Goal: Task Accomplishment & Management: Manage account settings

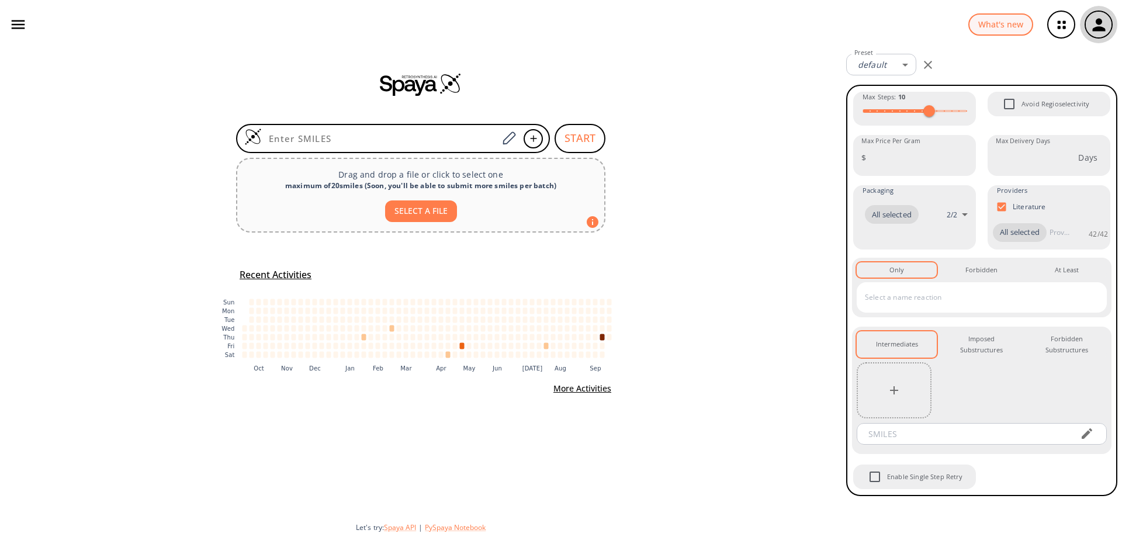
click at [1105, 30] on icon "button" at bounding box center [1099, 24] width 13 height 13
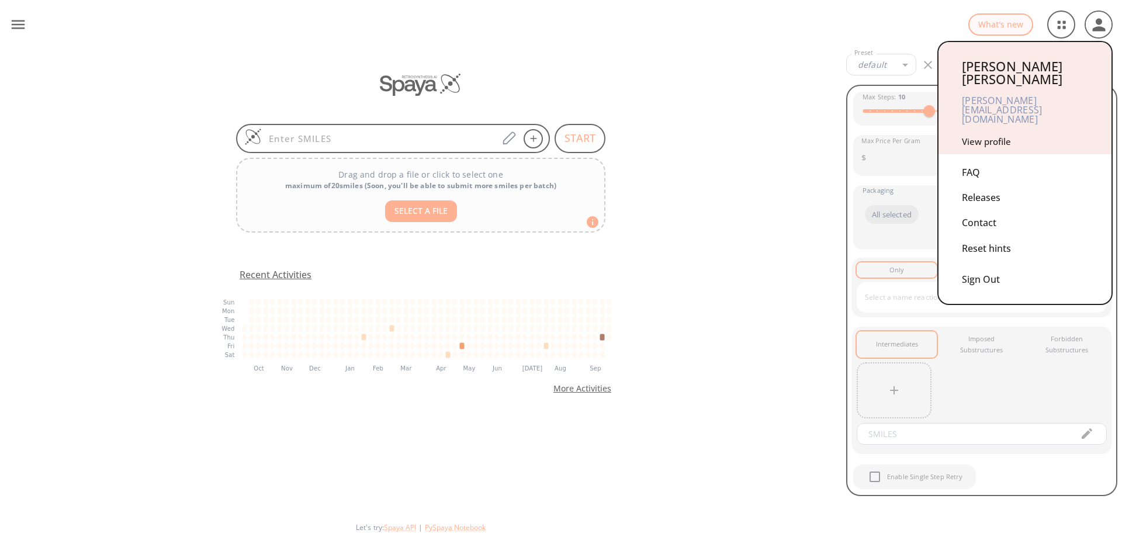
click at [996, 136] on link "View profile" at bounding box center [986, 142] width 49 height 12
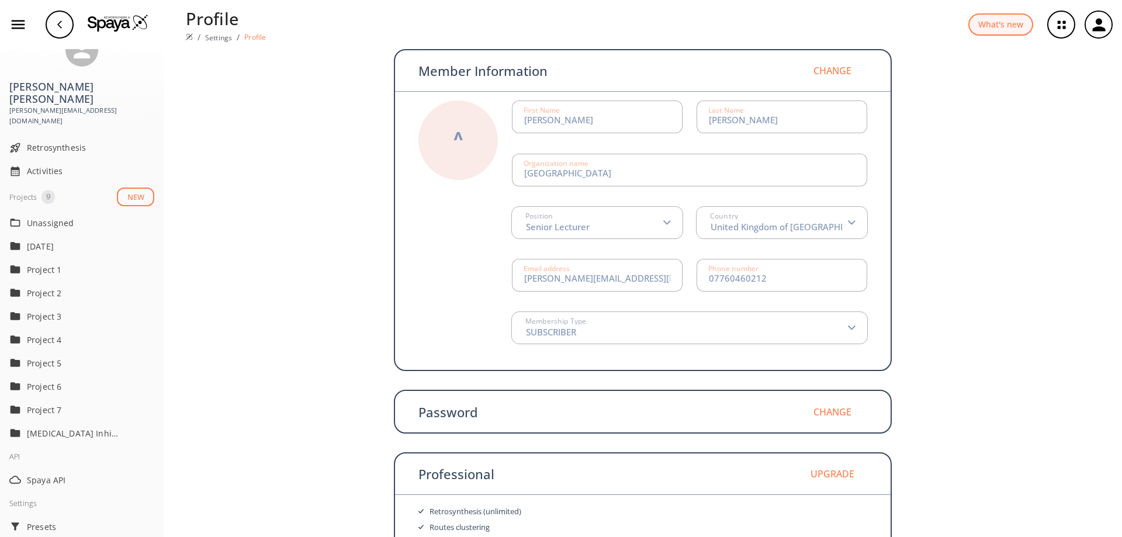
scroll to position [58, 0]
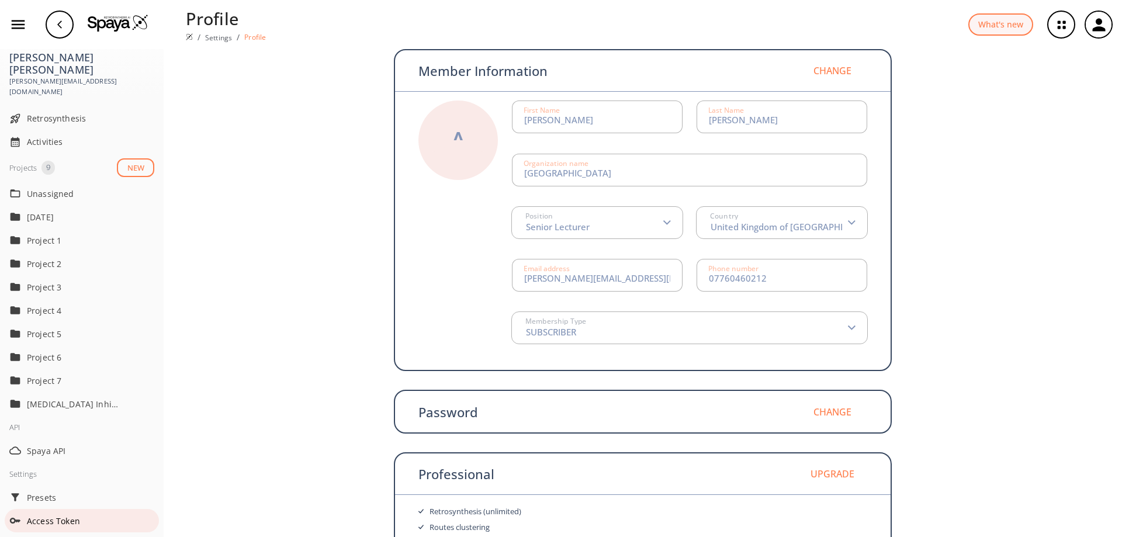
click at [57, 515] on span "Access Token" at bounding box center [90, 521] width 127 height 12
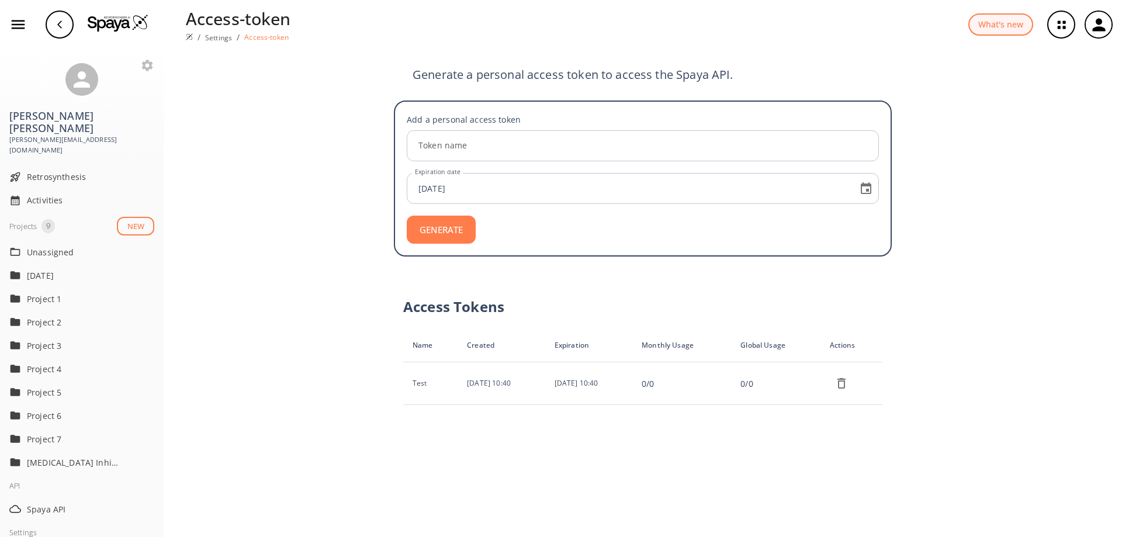
click at [107, 25] on img at bounding box center [118, 23] width 61 height 18
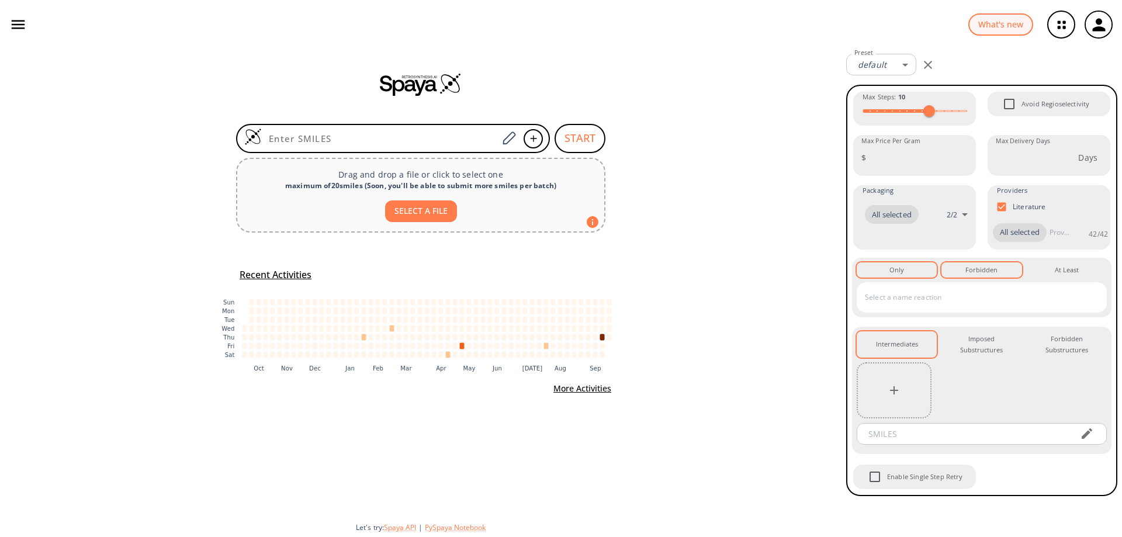
click at [973, 275] on div "Forbidden 0" at bounding box center [982, 270] width 32 height 11
click at [1055, 275] on div "At Least 0" at bounding box center [1067, 270] width 24 height 11
click at [993, 275] on div "Forbidden 0" at bounding box center [982, 270] width 32 height 11
click at [908, 278] on button "Only 0" at bounding box center [897, 269] width 80 height 15
click at [979, 355] on div "Imposed Substructures 0" at bounding box center [981, 345] width 61 height 22
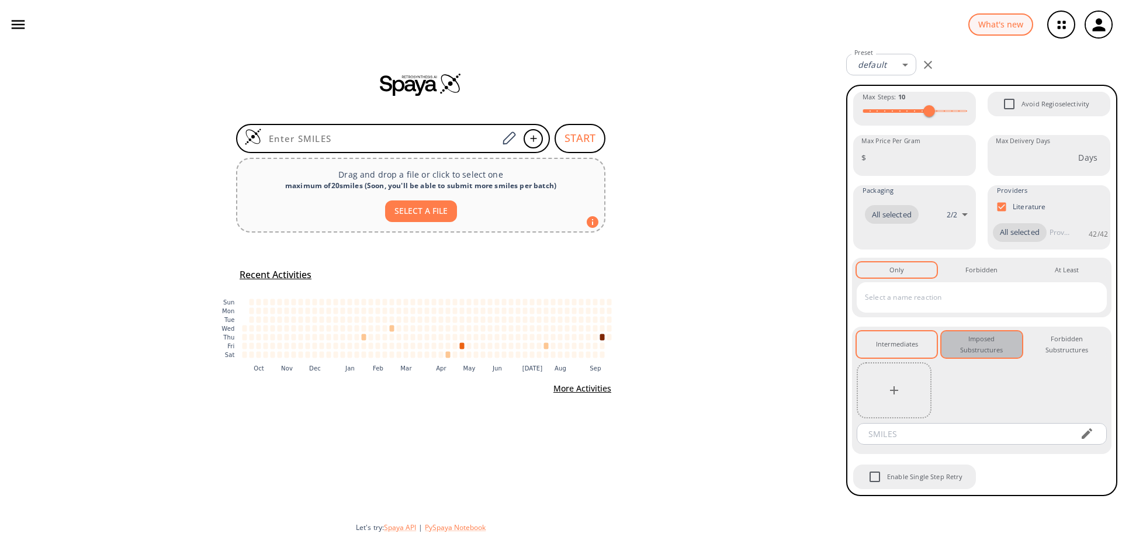
scroll to position [12, 0]
click at [1053, 355] on div "Forbidden Substructures 0" at bounding box center [1067, 345] width 61 height 22
click at [991, 355] on div "Imposed Substructures 0" at bounding box center [981, 345] width 61 height 22
click at [916, 350] on div "Intermediates 0" at bounding box center [897, 344] width 42 height 11
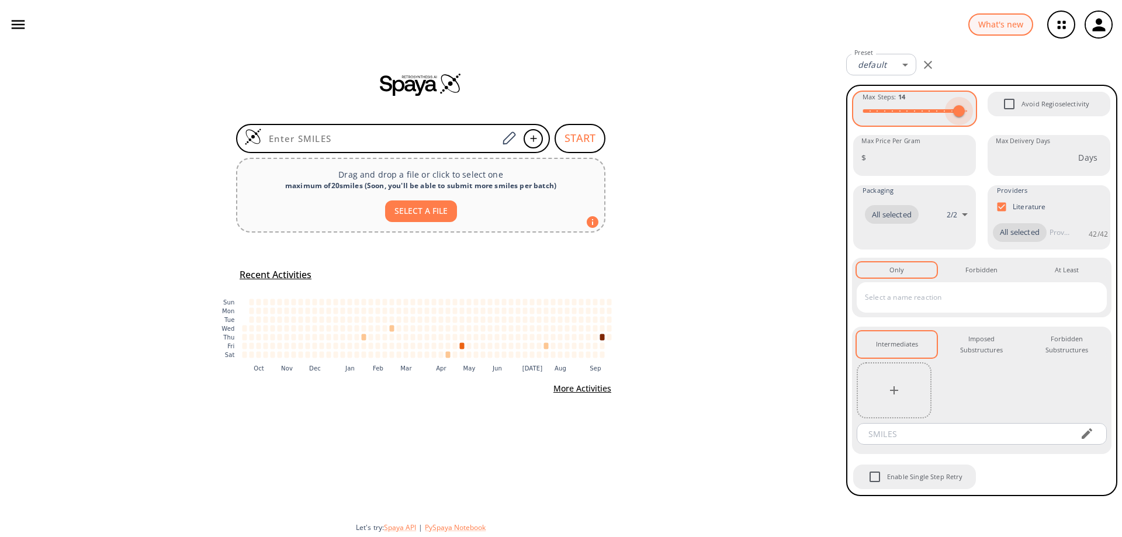
type input "15"
drag, startPoint x: 927, startPoint y: 115, endPoint x: 962, endPoint y: 109, distance: 36.1
click at [962, 109] on span at bounding box center [967, 111] width 12 height 12
click at [911, 69] on body "What's new [PERSON_NAME] [PERSON_NAME][EMAIL_ADDRESS][DOMAIN_NAME] Retrosynthes…" at bounding box center [561, 268] width 1122 height 537
click at [899, 115] on link "Manage Presets" at bounding box center [881, 111] width 63 height 18
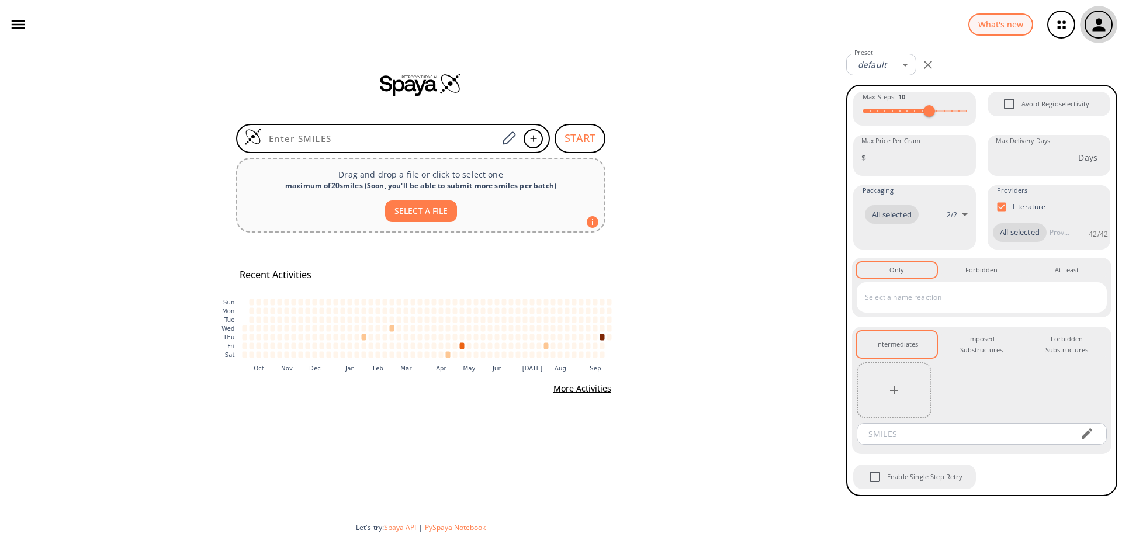
click at [1100, 21] on icon "button" at bounding box center [1099, 24] width 13 height 13
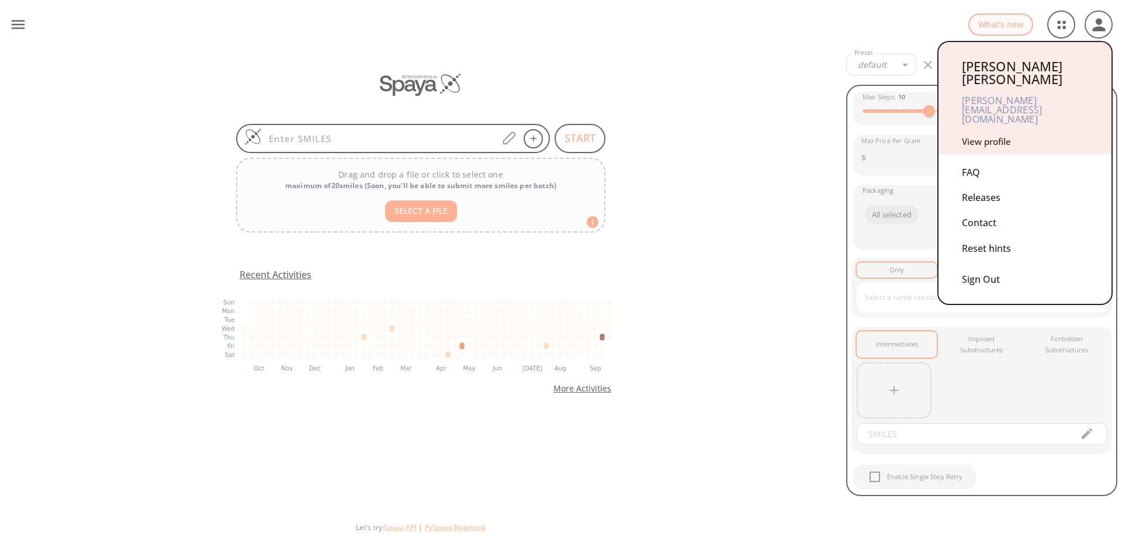
click at [999, 261] on div "Sign Out" at bounding box center [1025, 276] width 126 height 31
